Goal: Task Accomplishment & Management: Use online tool/utility

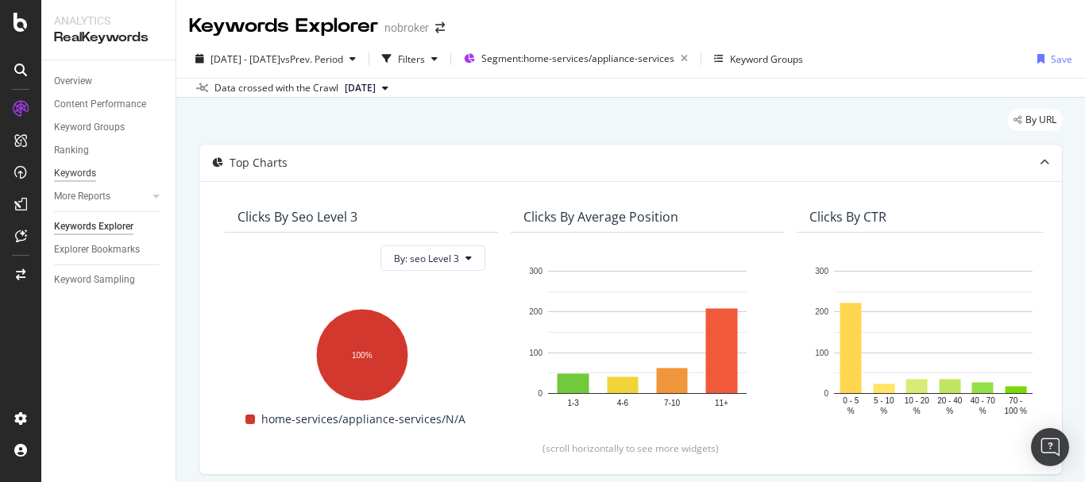
scroll to position [267, 0]
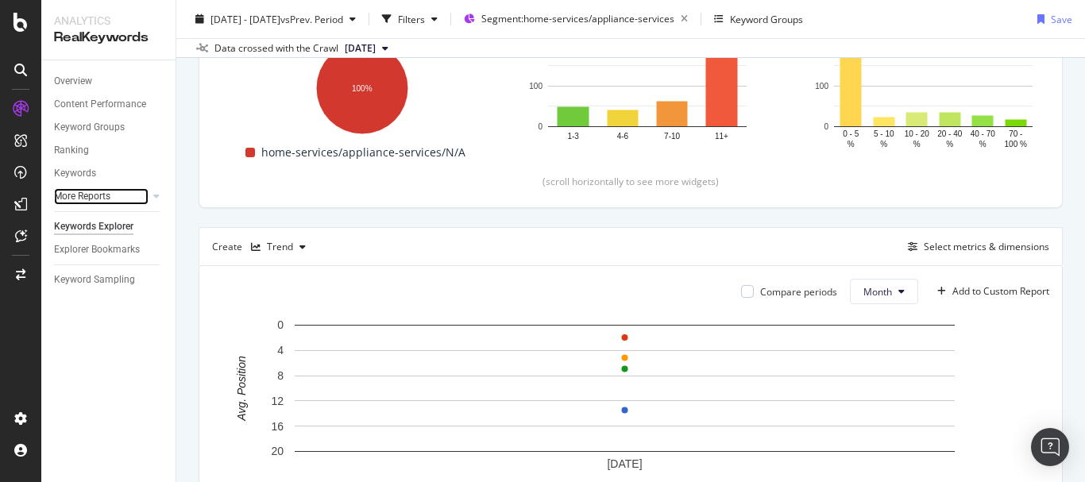
click at [141, 192] on div at bounding box center [141, 196] width 16 height 16
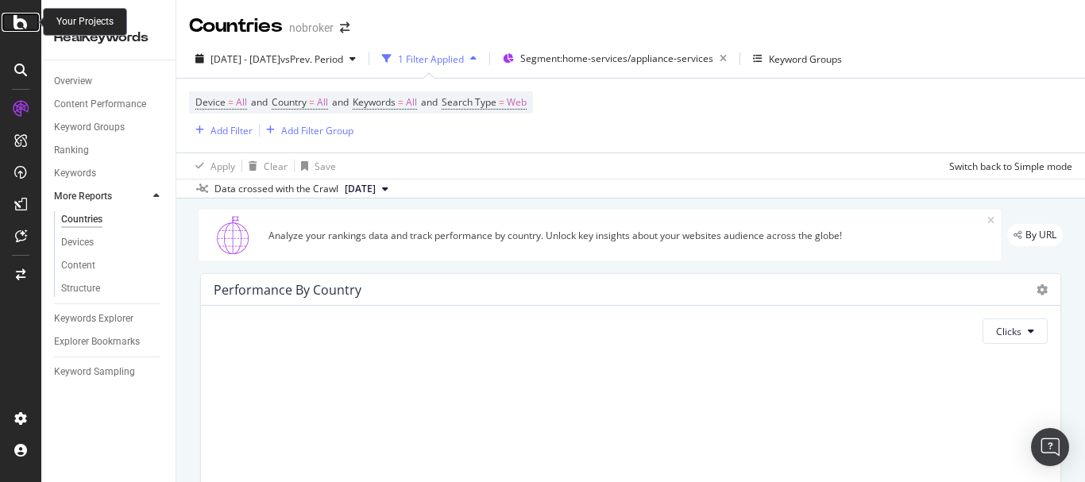
click at [14, 19] on icon at bounding box center [21, 22] width 14 height 19
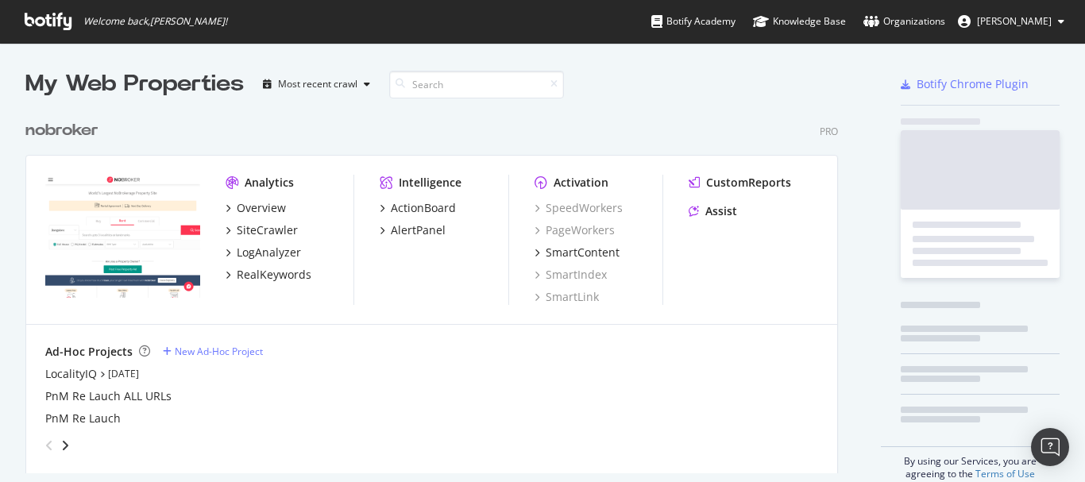
scroll to position [470, 1061]
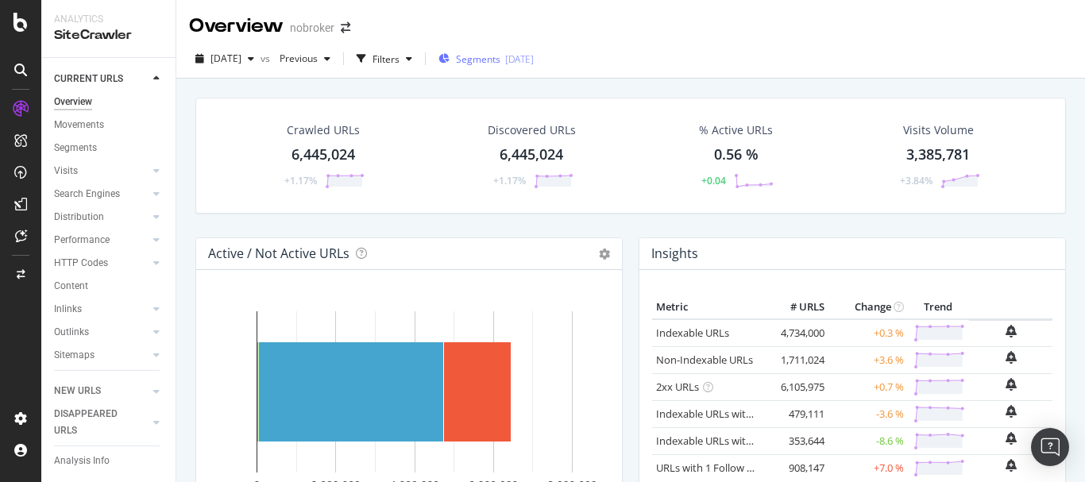
click at [480, 67] on div "Segments 2025-08-19" at bounding box center [485, 59] width 95 height 24
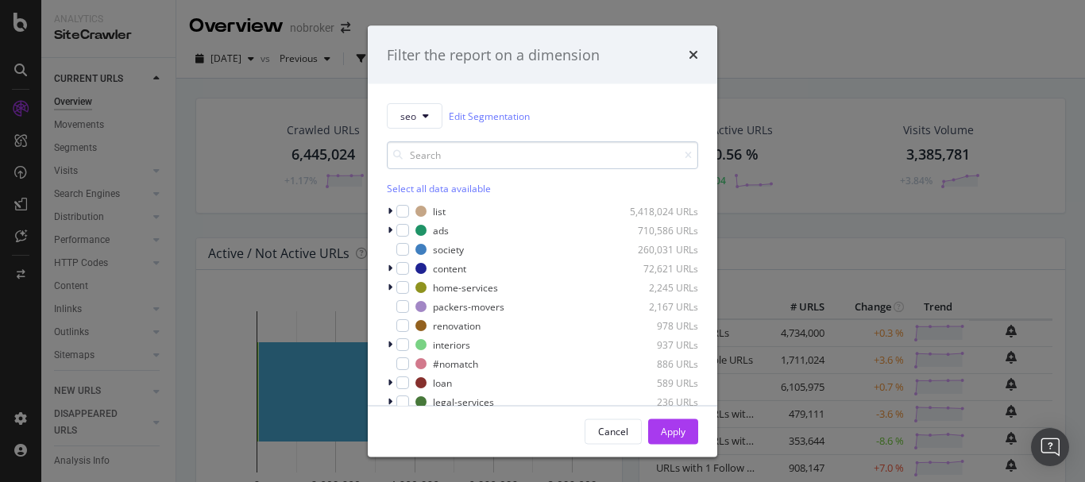
click at [435, 160] on input "modal" at bounding box center [542, 155] width 311 height 28
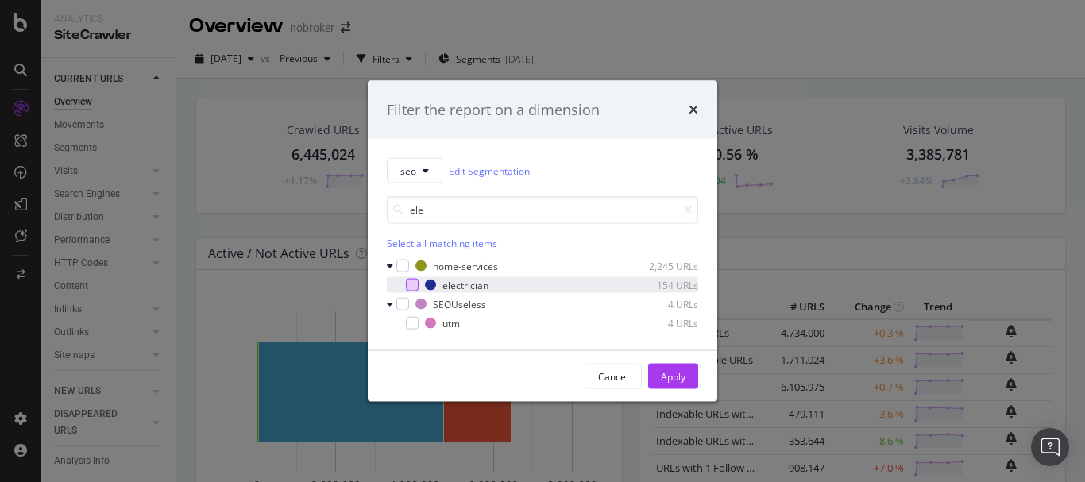
type input "ele"
click at [407, 284] on div "modal" at bounding box center [412, 285] width 13 height 13
click at [691, 366] on button "Apply" at bounding box center [673, 376] width 50 height 25
